Goal: Information Seeking & Learning: Learn about a topic

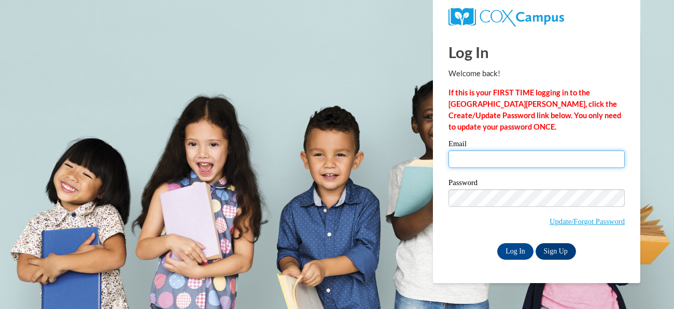
click at [573, 163] on input "Email" at bounding box center [537, 159] width 176 height 18
type input "mcwanem@ripon.k12.wi.us"
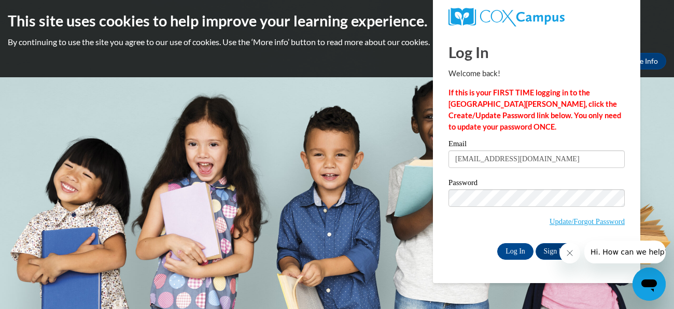
click at [449, 252] on div "Log In Sign Up" at bounding box center [537, 251] width 176 height 17
click at [509, 252] on input "Log In" at bounding box center [515, 251] width 36 height 17
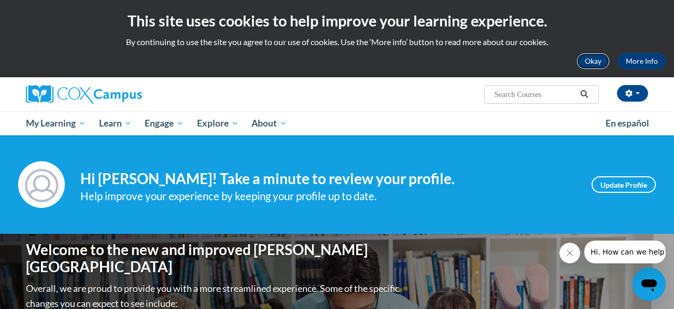
click at [601, 56] on button "Okay" at bounding box center [593, 61] width 33 height 17
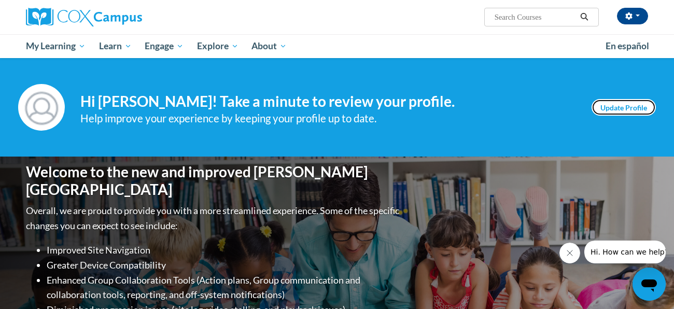
click at [608, 107] on link "Update Profile" at bounding box center [624, 107] width 64 height 17
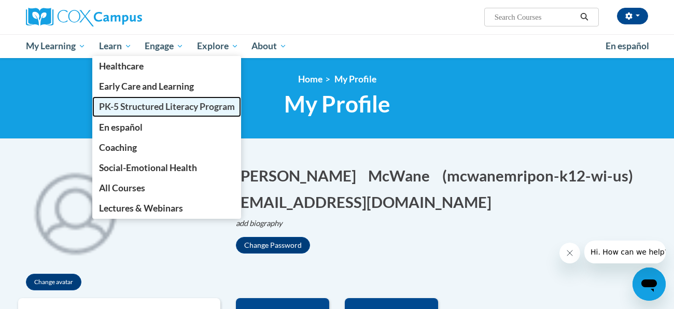
click at [142, 106] on span "PK-5 Structured Literacy Program" at bounding box center [167, 106] width 136 height 11
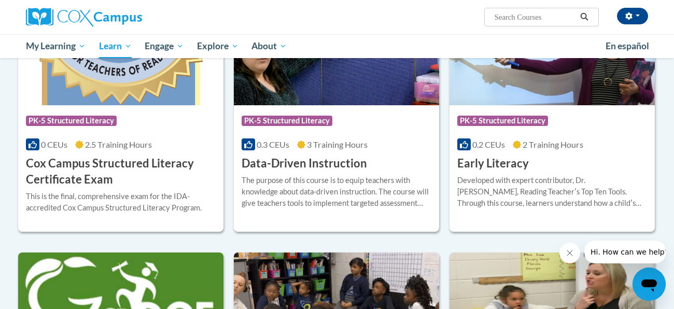
scroll to position [399, 0]
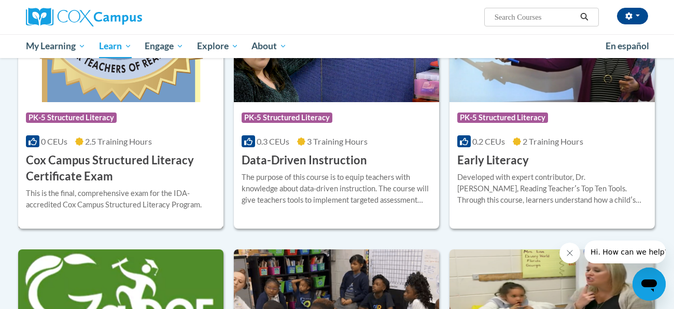
click at [99, 178] on h3 "Cox Campus Structured Literacy Certificate Exam" at bounding box center [121, 169] width 190 height 32
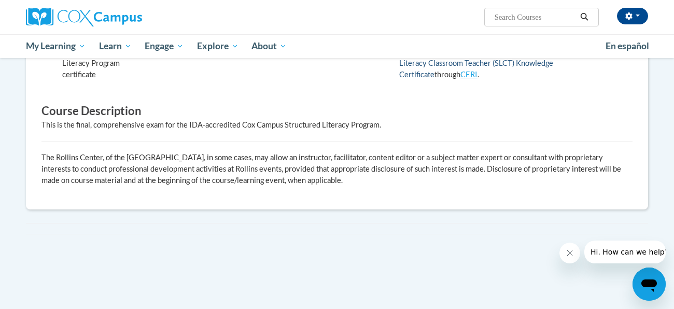
scroll to position [373, 0]
